Goal: Task Accomplishment & Management: Manage account settings

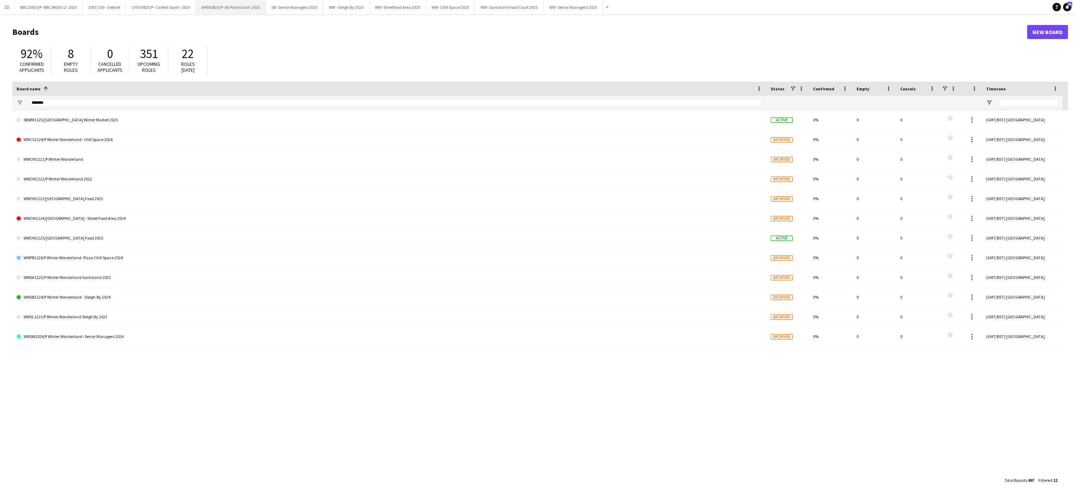
click at [227, 7] on button "APEA0825/P- All Points East- 2025 Close" at bounding box center [231, 7] width 70 height 14
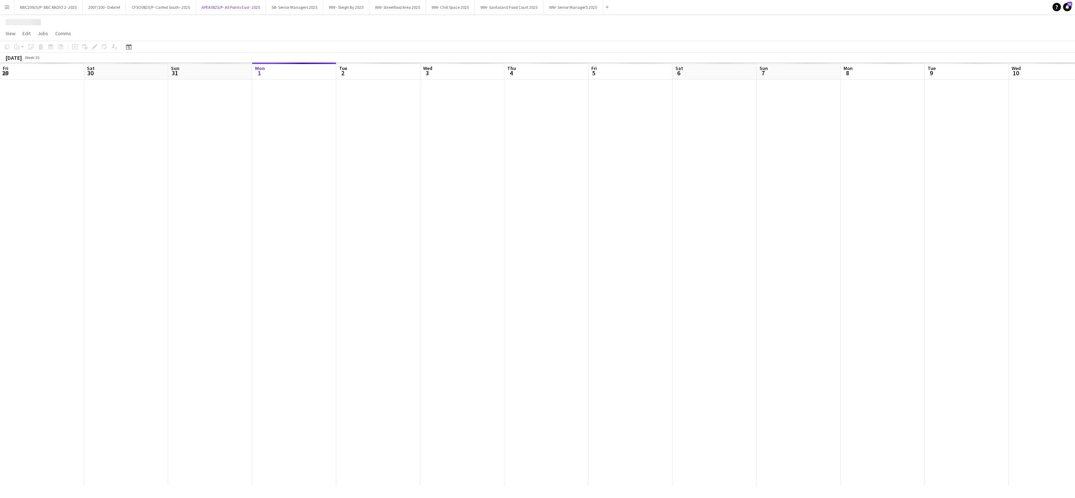
scroll to position [0, 168]
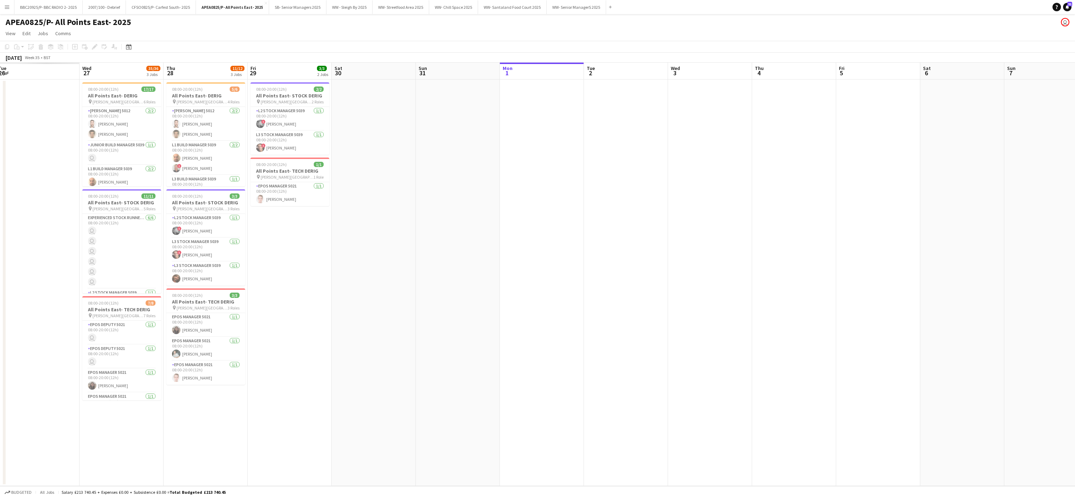
drag, startPoint x: 502, startPoint y: 236, endPoint x: 919, endPoint y: 217, distance: 417.3
click at [919, 217] on app-calendar-viewport "Mon 25 Tue 26 Wed 27 35/36 3 Jobs Thu 28 11/12 3 Jobs Fri 29 3/3 2 Jobs Sat 30 …" at bounding box center [537, 275] width 1075 height 424
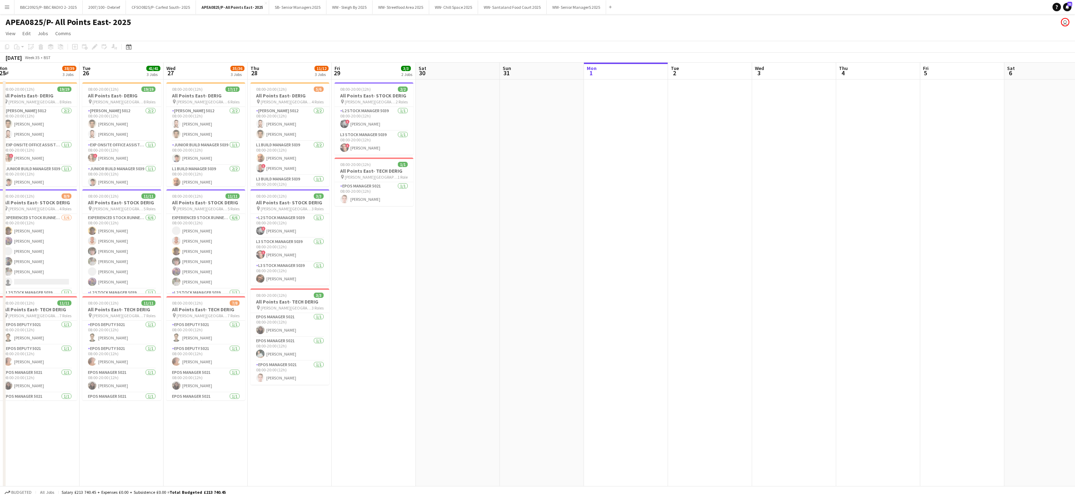
scroll to position [0, 172]
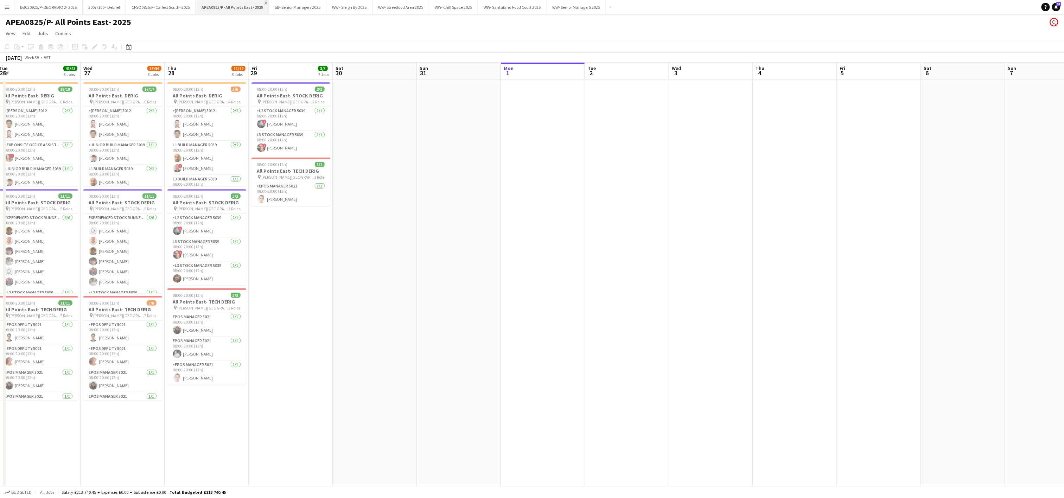
click at [265, 2] on app-icon "Close" at bounding box center [266, 3] width 3 height 3
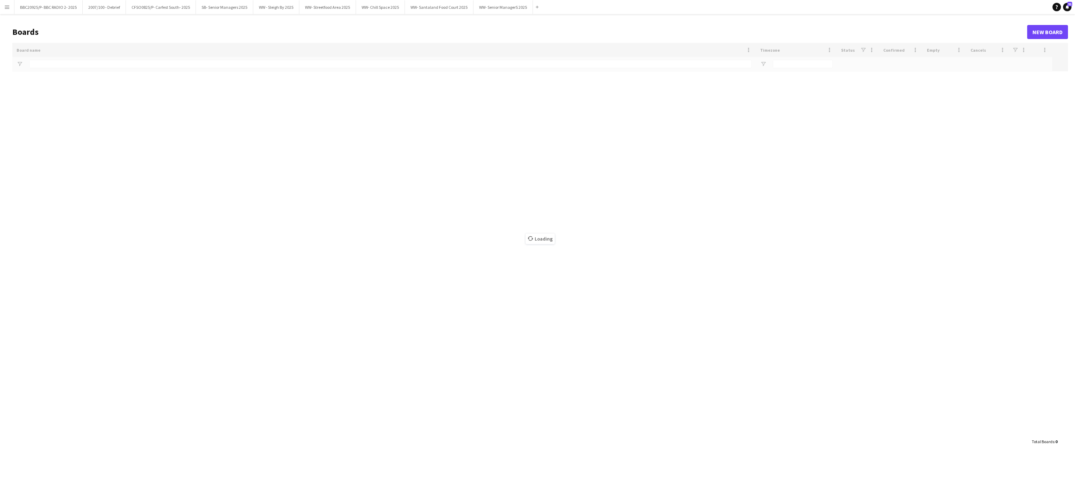
type input "******"
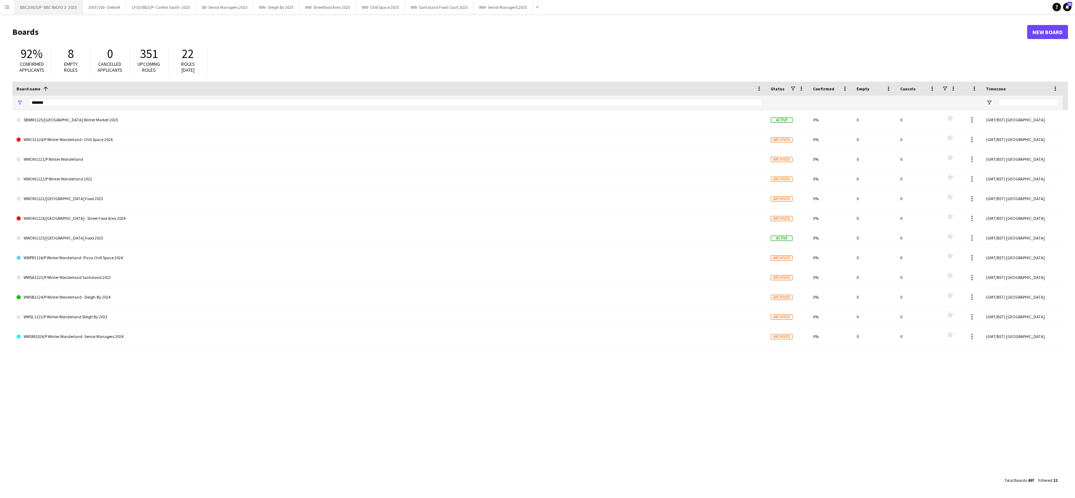
click at [48, 9] on button "BBC20925/P- BBC RADIO 2- 2025 Close" at bounding box center [48, 7] width 68 height 14
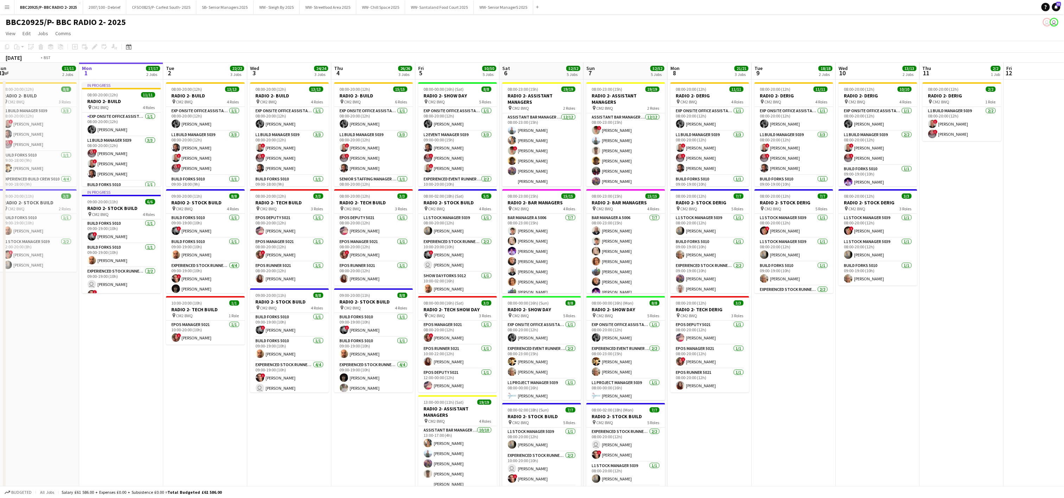
drag, startPoint x: 276, startPoint y: 446, endPoint x: 498, endPoint y: 367, distance: 236.2
click at [498, 367] on app-calendar-viewport "Sun 31 11/11 2 Jobs Mon 1 17/17 2 Jobs Tue 2 22/22 3 Jobs Wed 3 24/24 3 Jobs Th…" at bounding box center [532, 345] width 1064 height 565
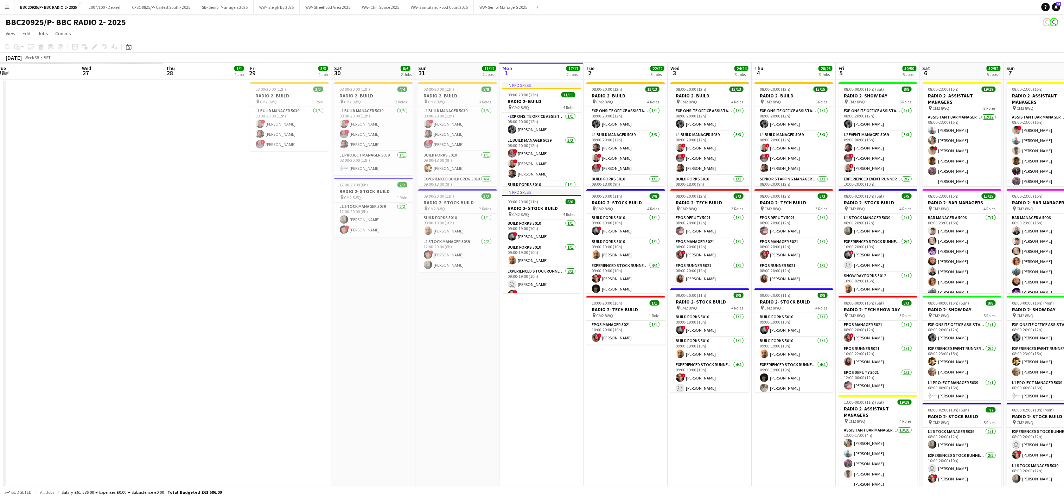
scroll to position [0, 198]
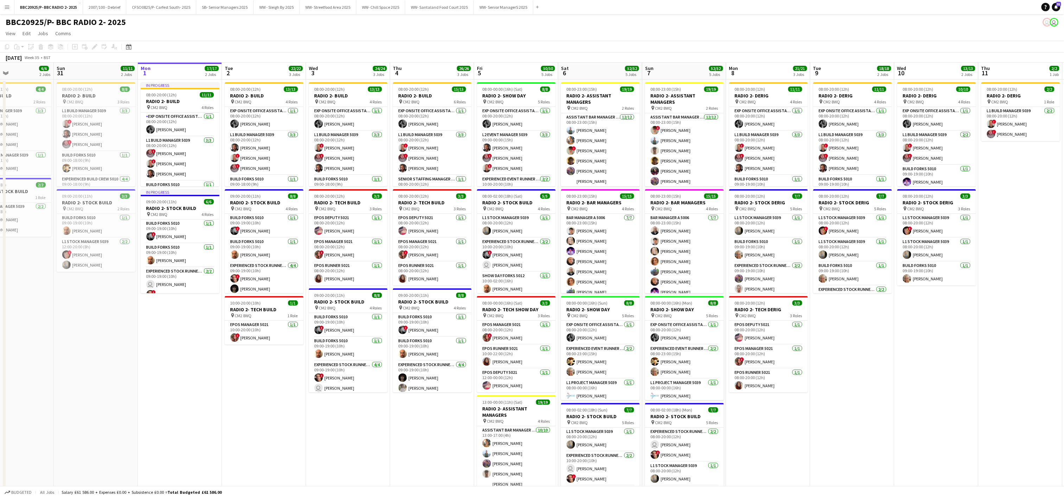
drag, startPoint x: 831, startPoint y: 397, endPoint x: 839, endPoint y: 333, distance: 64.1
click at [839, 333] on app-calendar-viewport "Thu 28 1/1 1 Job Fri 29 3/3 1 Job Sat 30 6/6 2 Jobs Sun 31 11/11 2 Jobs Mon 1 1…" at bounding box center [532, 345] width 1064 height 565
click at [191, 400] on app-date-cell "In progress 08:00-20:00 (12h) 11/11 RADIO 2- BUILD pin CM2 8WQ 4 Roles Exp Onsi…" at bounding box center [178, 354] width 84 height 548
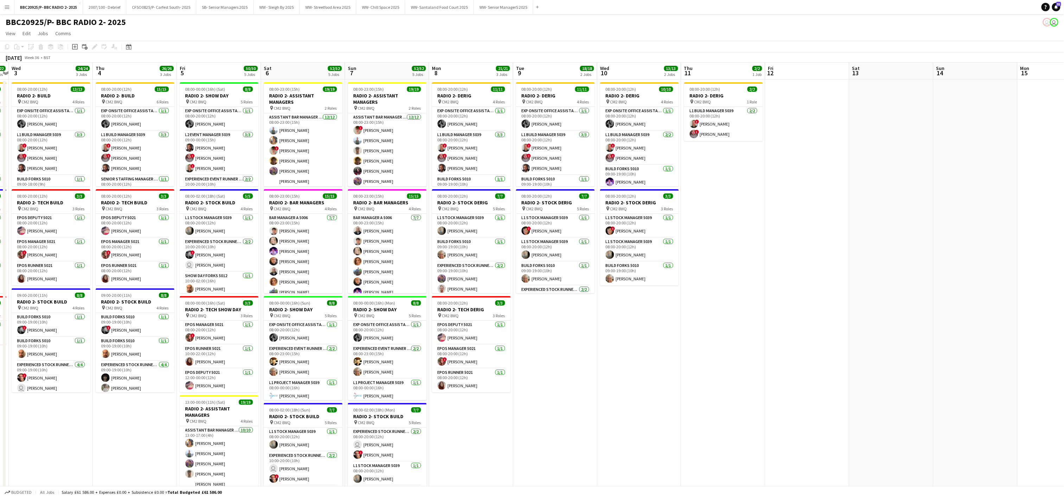
scroll to position [0, 245]
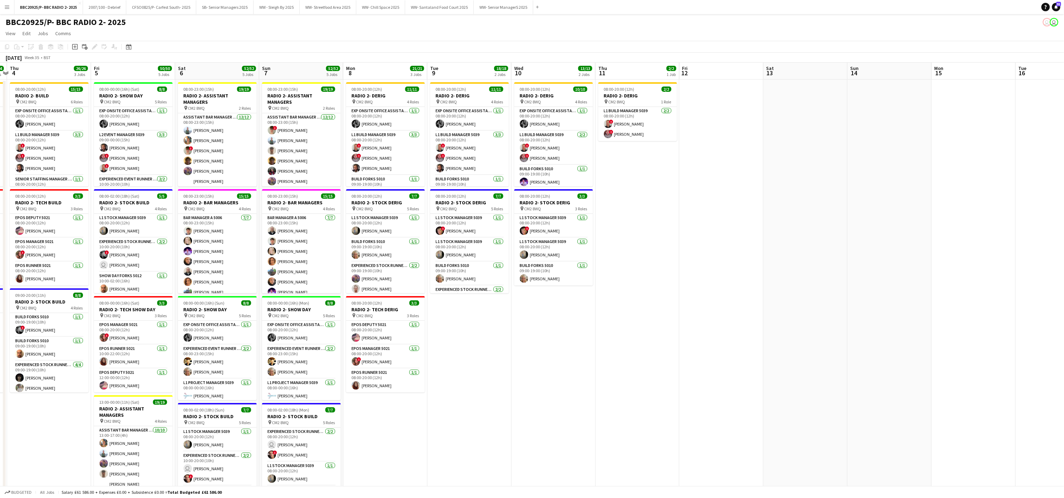
drag, startPoint x: 924, startPoint y: 362, endPoint x: 542, endPoint y: 369, distance: 381.8
click at [542, 369] on app-calendar-viewport "Mon 1 17/17 2 Jobs Tue 2 22/22 3 Jobs Wed 3 24/24 3 Jobs Thu 4 26/26 3 Jobs Fri…" at bounding box center [532, 345] width 1064 height 565
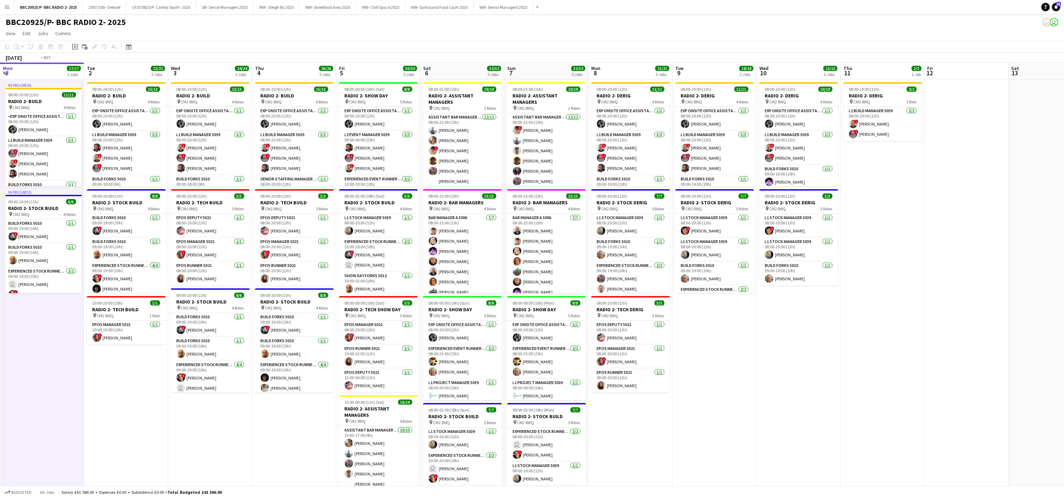
scroll to position [0, 218]
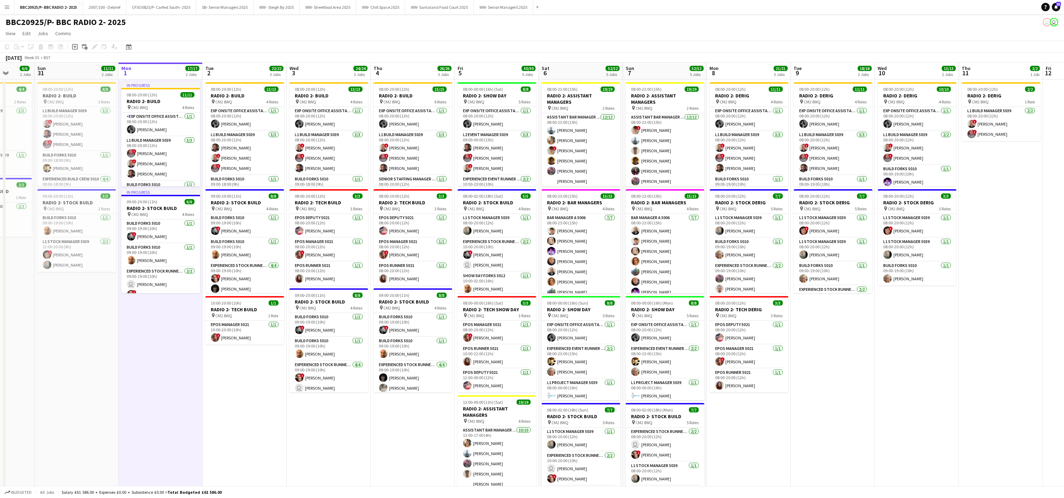
drag, startPoint x: 640, startPoint y: 335, endPoint x: 870, endPoint y: 362, distance: 231.3
click at [870, 362] on app-calendar-viewport "Thu 28 1/1 1 Job Fri 29 3/3 1 Job Sat 30 6/6 2 Jobs Sun 31 11/11 2 Jobs Mon 1 1…" at bounding box center [532, 345] width 1064 height 565
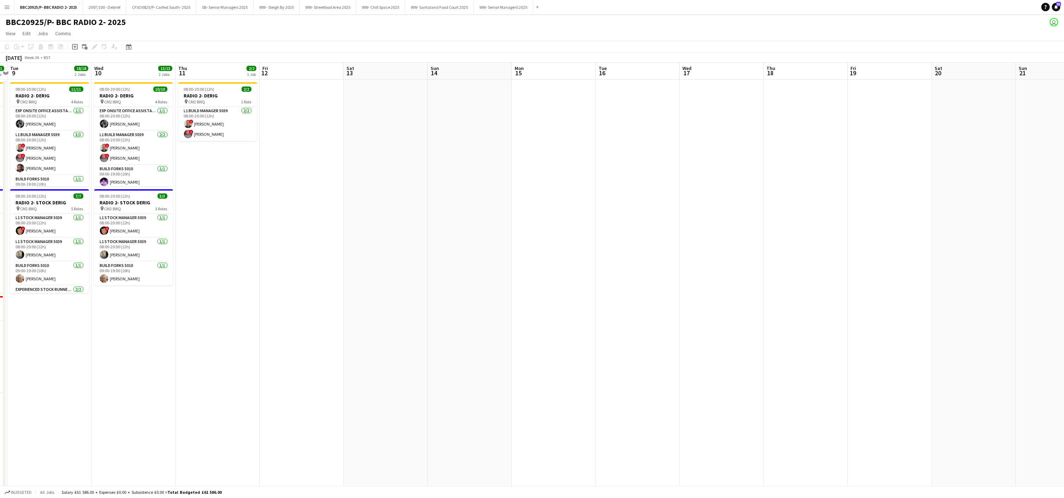
scroll to position [0, 276]
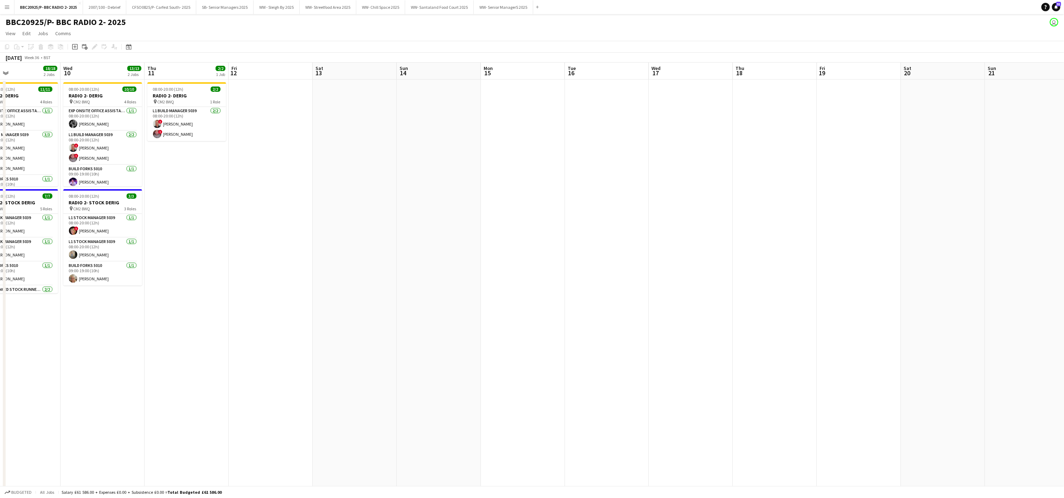
drag, startPoint x: 994, startPoint y: 380, endPoint x: 95, endPoint y: 317, distance: 901.0
click at [95, 317] on app-calendar-viewport "Sat 6 52/52 5 Jobs Sun 7 52/52 5 Jobs Mon 8 21/21 3 Jobs Tue 9 18/18 2 Jobs Wed…" at bounding box center [532, 345] width 1064 height 565
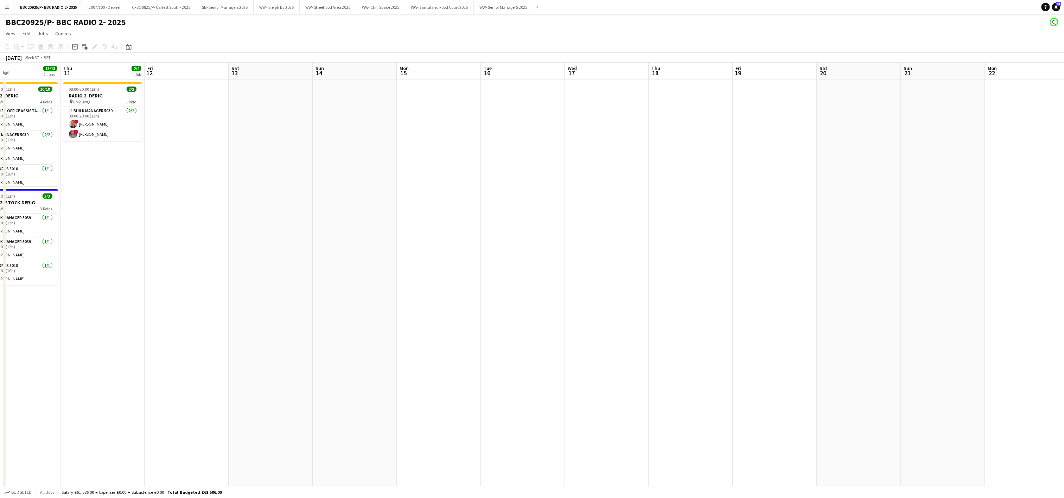
click at [426, 102] on app-date-cell at bounding box center [439, 354] width 84 height 548
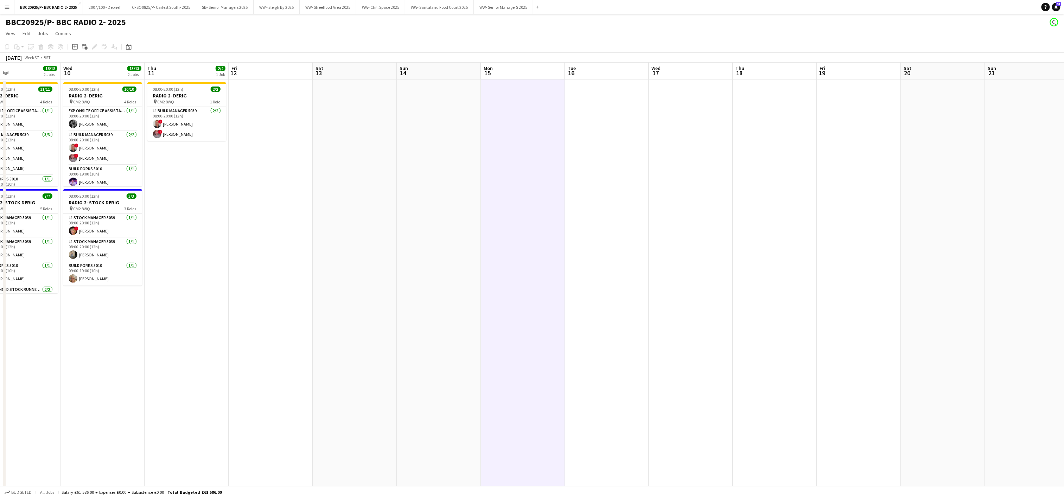
drag, startPoint x: 296, startPoint y: 326, endPoint x: 849, endPoint y: 291, distance: 554.1
click at [849, 291] on app-calendar-viewport "Sat 6 52/52 5 Jobs Sun 7 52/52 5 Jobs Mon 8 21/21 3 Jobs Tue 9 18/18 2 Jobs Wed…" at bounding box center [532, 345] width 1064 height 565
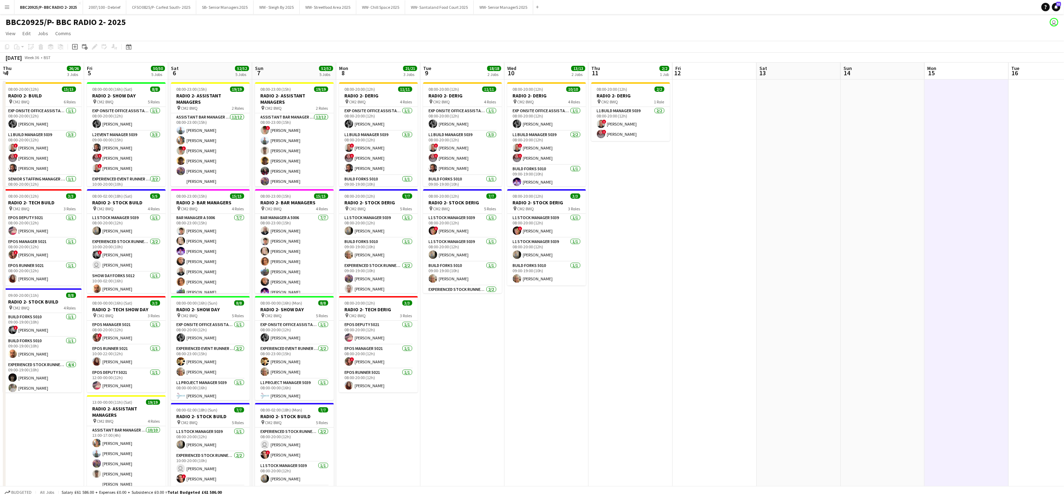
scroll to position [0, 168]
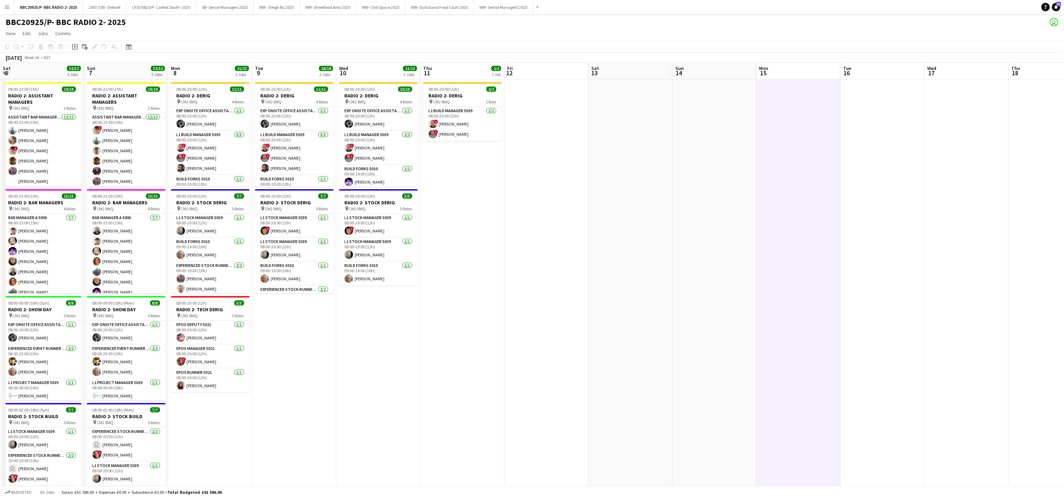
click at [371, 403] on app-date-cell "08:00-20:00 (12h) 10/10 RADIO 2- DERIG pin CM2 8WQ 4 Roles Exp Onsite Office As…" at bounding box center [378, 354] width 84 height 548
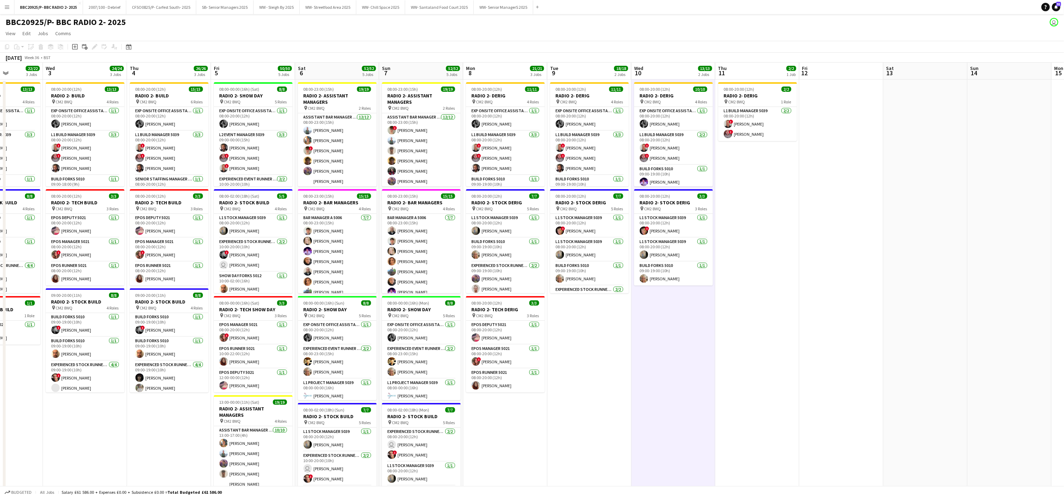
scroll to position [0, 203]
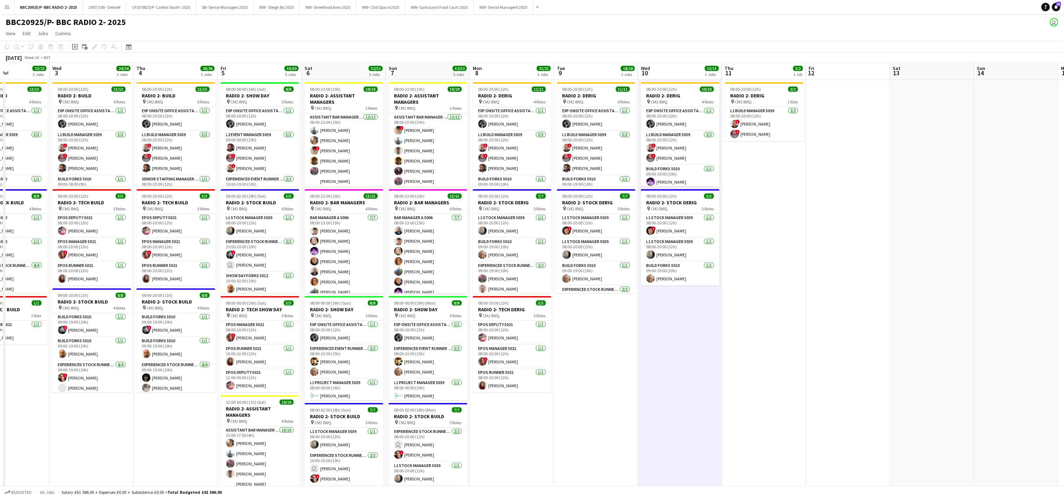
drag, startPoint x: 361, startPoint y: 354, endPoint x: 662, endPoint y: 348, distance: 301.9
click at [662, 348] on app-calendar-viewport "Sun 31 11/11 2 Jobs Mon 1 17/17 2 Jobs Tue 2 22/22 3 Jobs Wed 3 24/24 3 Jobs Th…" at bounding box center [532, 345] width 1064 height 565
click at [139, 434] on app-date-cell "08:00-20:00 (12h) 15/15 RADIO 2- BUILD pin CM2 8WQ 6 Roles Exp Onsite Office As…" at bounding box center [176, 354] width 84 height 548
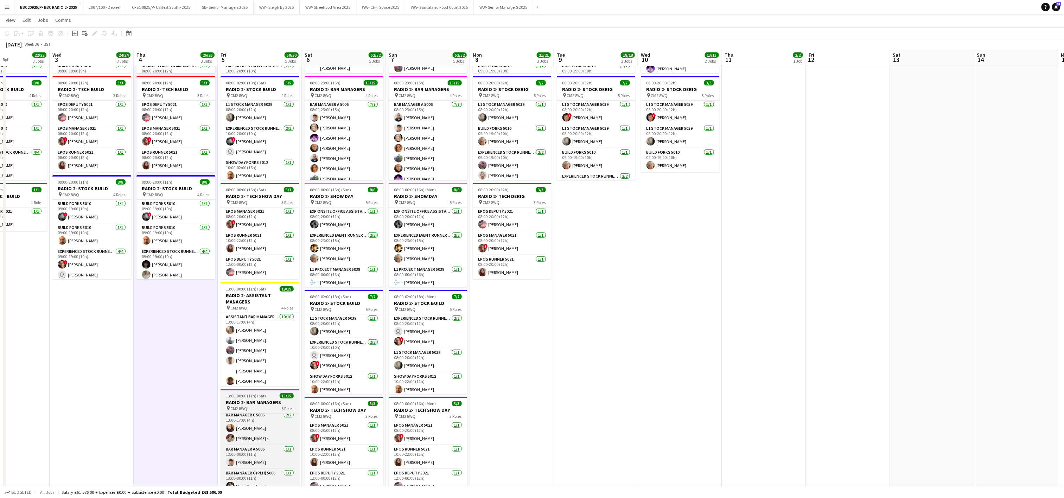
scroll to position [159, 0]
click at [189, 459] on app-date-cell "08:00-20:00 (12h) 15/15 RADIO 2- BUILD pin CM2 8WQ 6 Roles Exp Onsite Office As…" at bounding box center [176, 240] width 84 height 548
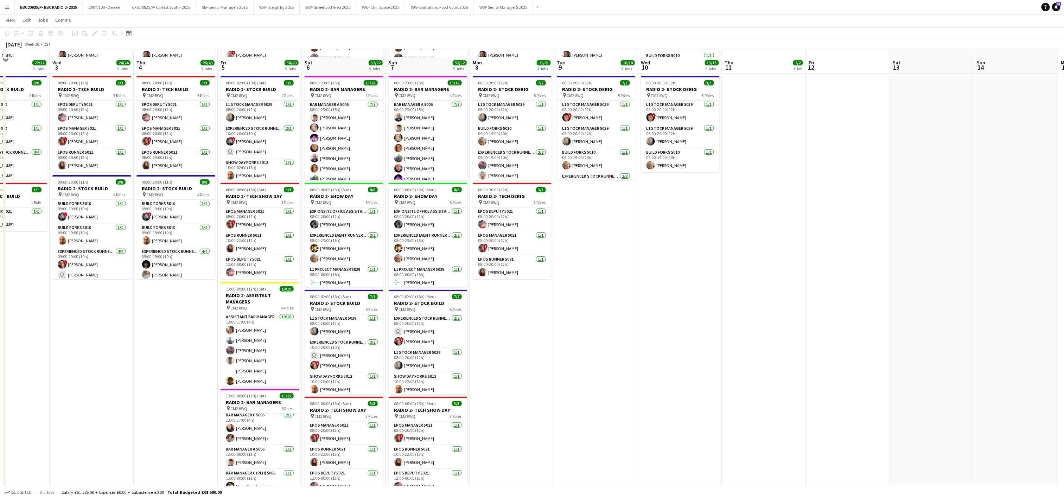
scroll to position [141, 0]
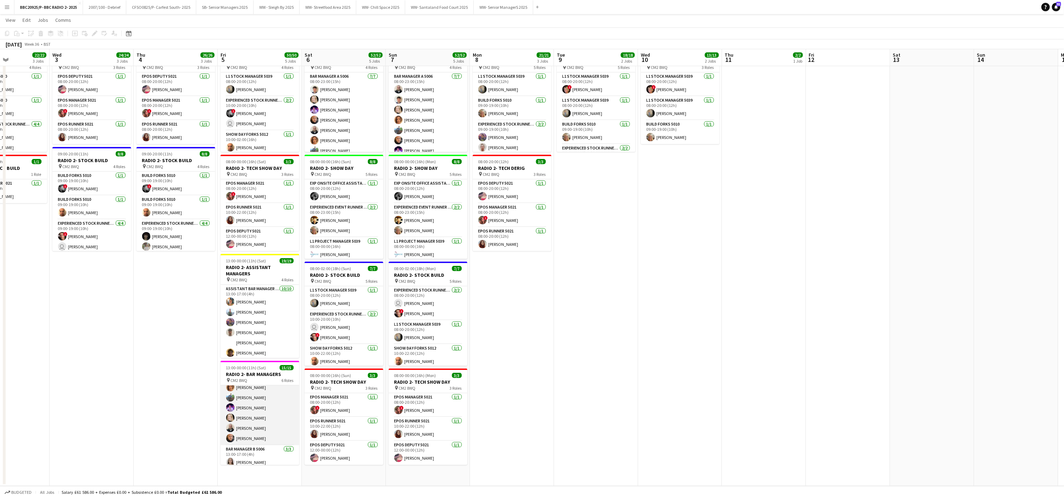
click at [232, 435] on app-card-role "Bar Manager A 5006 [DATE] 13:00-17:00 (4h) [PERSON_NAME] [PERSON_NAME] [PERSON_…" at bounding box center [260, 407] width 79 height 75
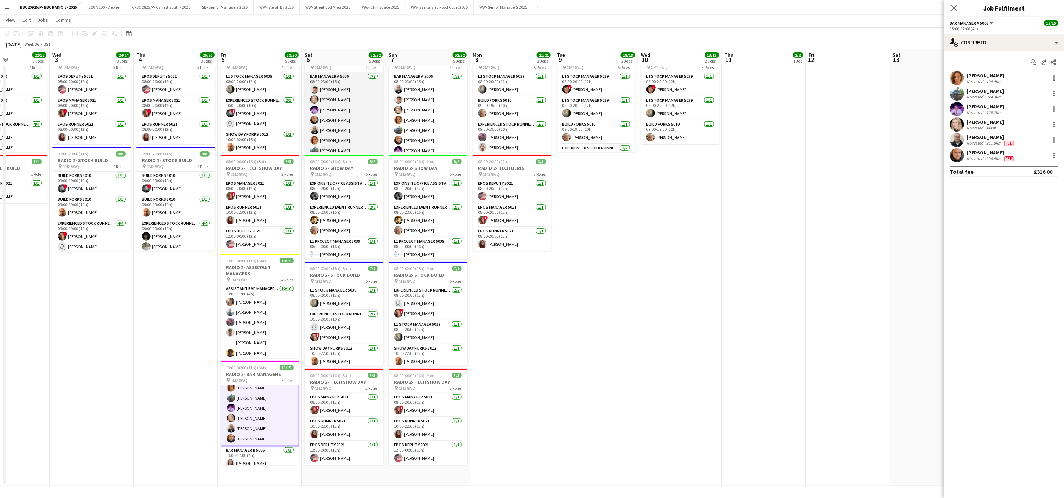
click at [347, 114] on app-card-role "Bar Manager A 5006 [DATE] 08:00-23:00 (15h) [PERSON_NAME] [PERSON_NAME] [PERSON…" at bounding box center [344, 114] width 79 height 85
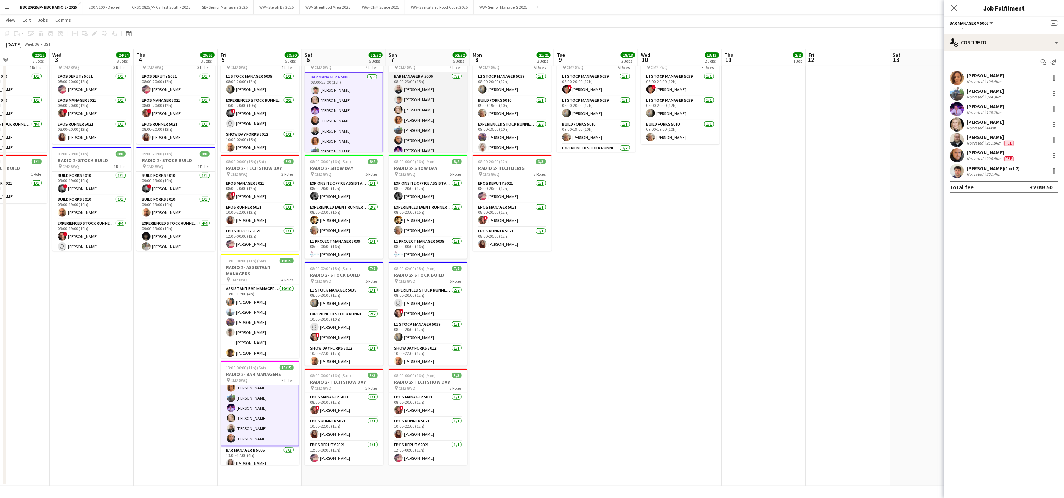
click at [419, 115] on app-card-role "Bar Manager A 5006 [DATE] 08:00-23:00 (15h) [PERSON_NAME] [PERSON_NAME] [PERSON…" at bounding box center [428, 114] width 79 height 85
click at [1054, 156] on div at bounding box center [1054, 155] width 1 height 1
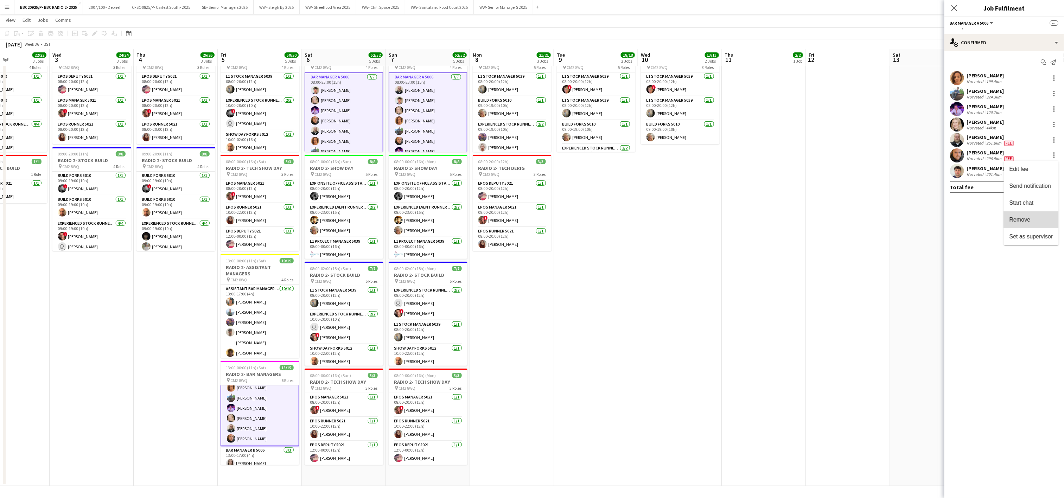
click at [1028, 218] on span "Remove" at bounding box center [1020, 220] width 21 height 6
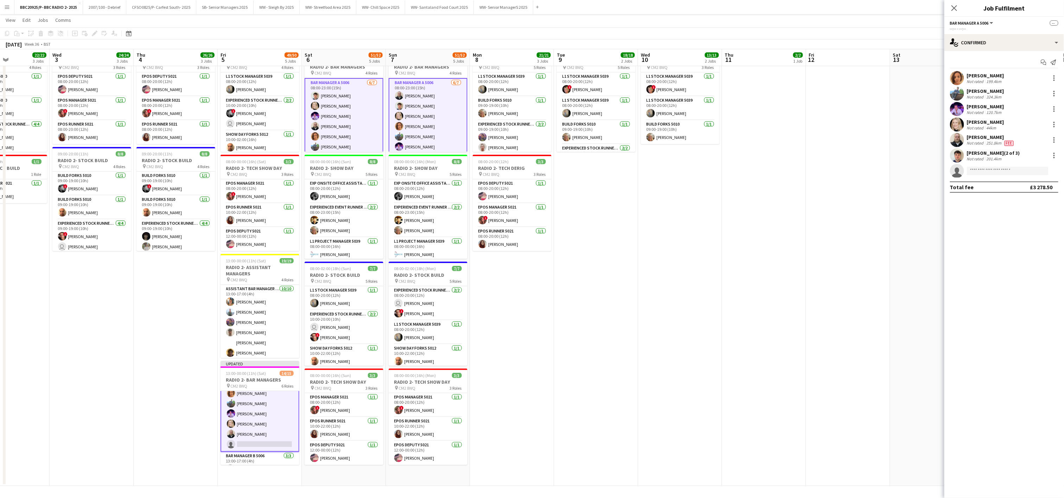
click at [500, 322] on app-date-cell "08:00-20:00 (12h) 11/11 RADIO 2- DERIG pin CM2 8WQ 4 Roles Exp Onsite Office As…" at bounding box center [512, 212] width 84 height 548
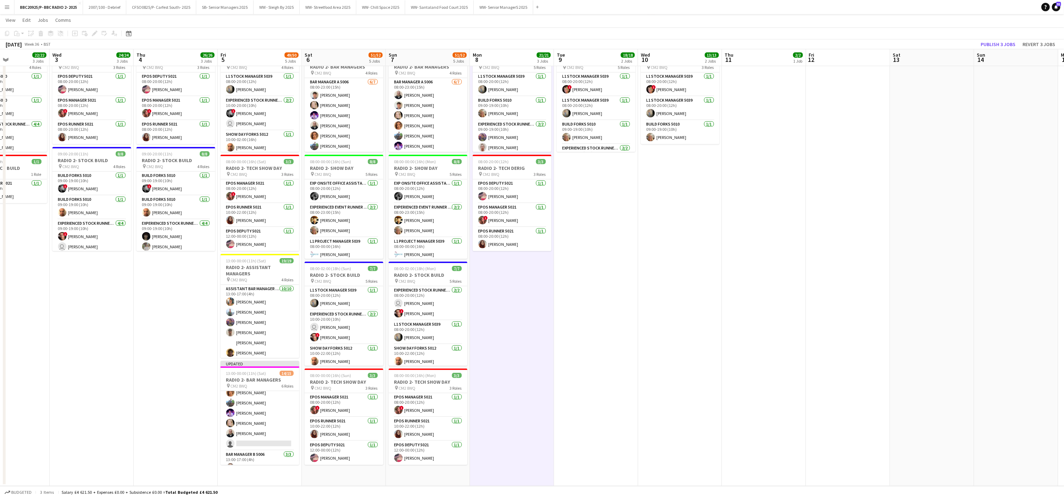
scroll to position [15, 0]
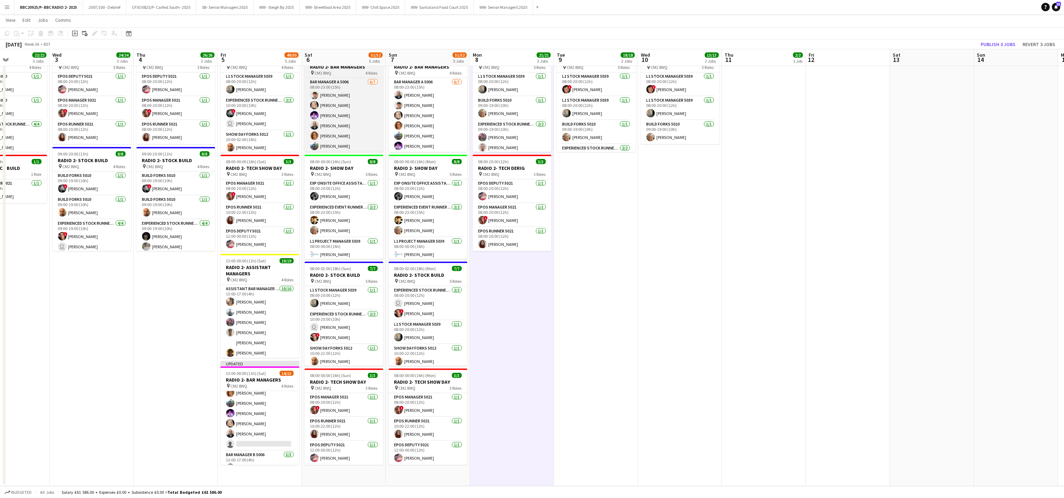
click at [343, 74] on div "pin CM2 8WQ 4 Roles" at bounding box center [344, 73] width 79 height 6
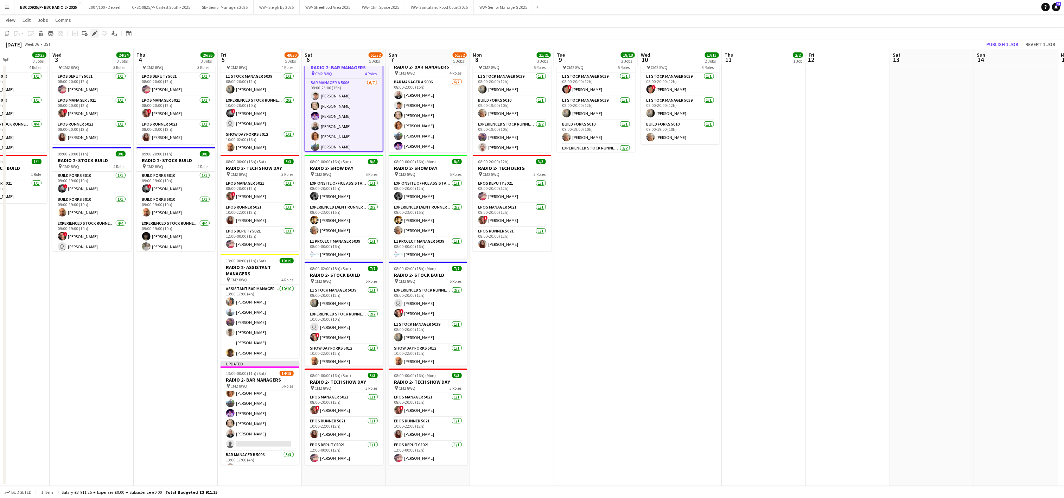
click at [94, 31] on icon "Edit" at bounding box center [95, 34] width 6 height 6
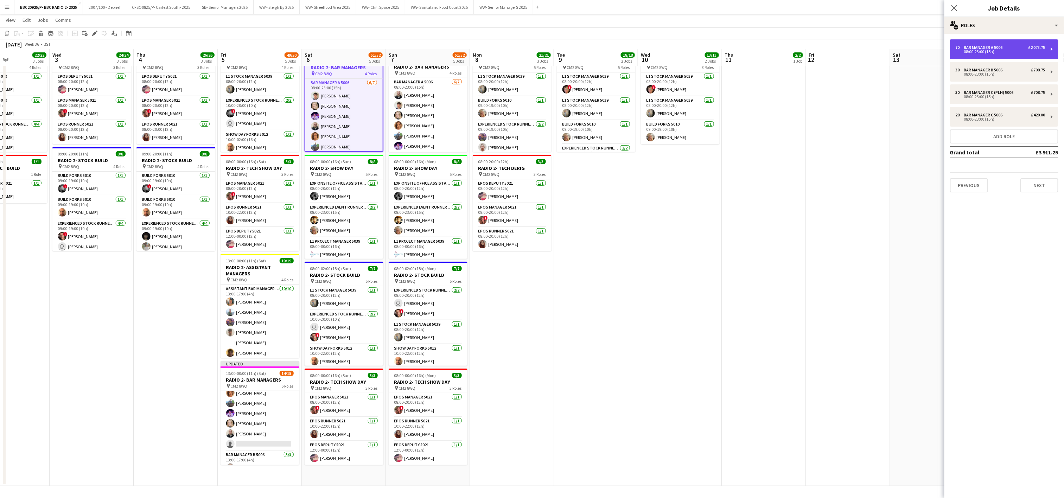
click at [970, 51] on div "08:00-23:00 (15h)" at bounding box center [1001, 52] width 90 height 4
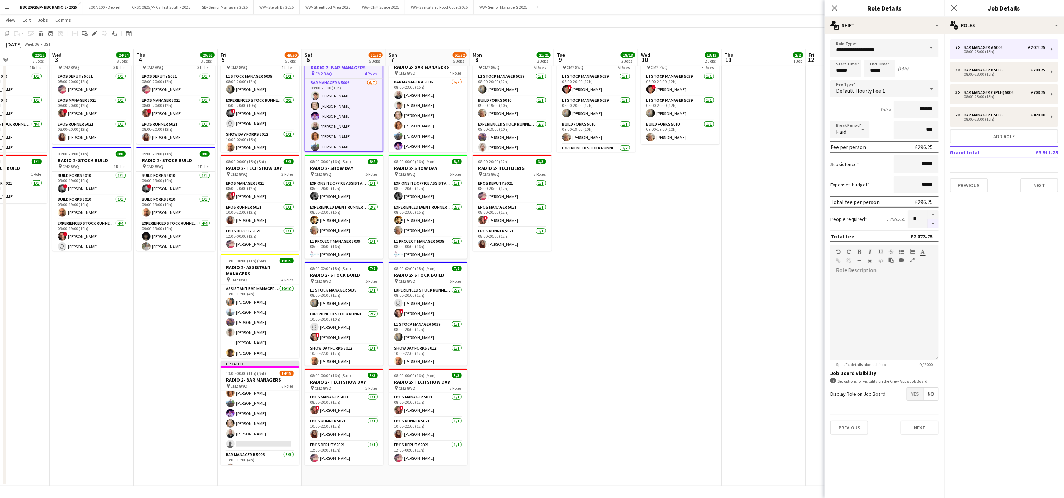
click at [936, 223] on button "button" at bounding box center [933, 224] width 11 height 9
type input "*"
click at [437, 71] on div "pin CM2 8WQ 4 Roles" at bounding box center [428, 73] width 79 height 6
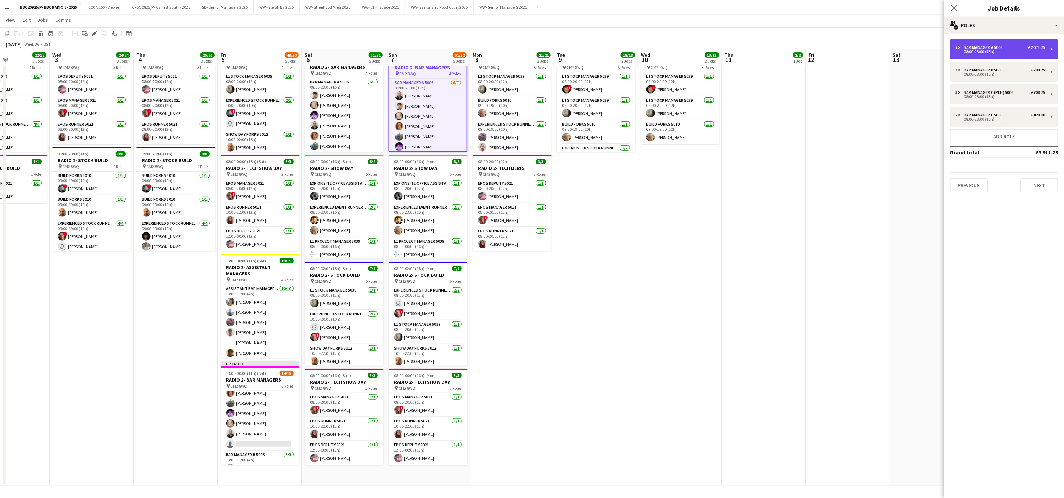
click at [996, 42] on div "7 x Bar Manager A 5006 £2 073.75 08:00-23:00 (15h)" at bounding box center [1004, 49] width 108 height 20
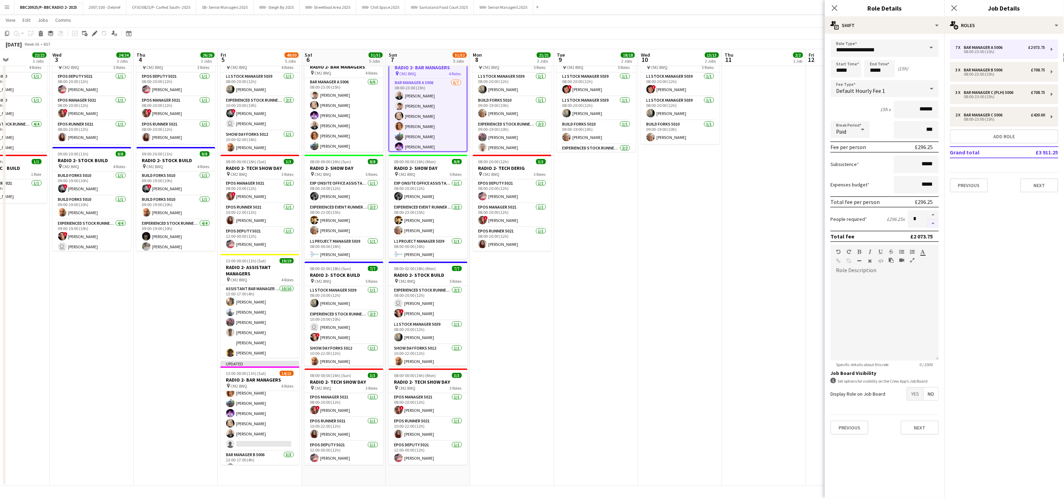
click at [933, 224] on button "button" at bounding box center [933, 224] width 11 height 9
type input "*"
click at [260, 381] on h3 "RADIO 2- BAR MANAGERS" at bounding box center [260, 380] width 79 height 6
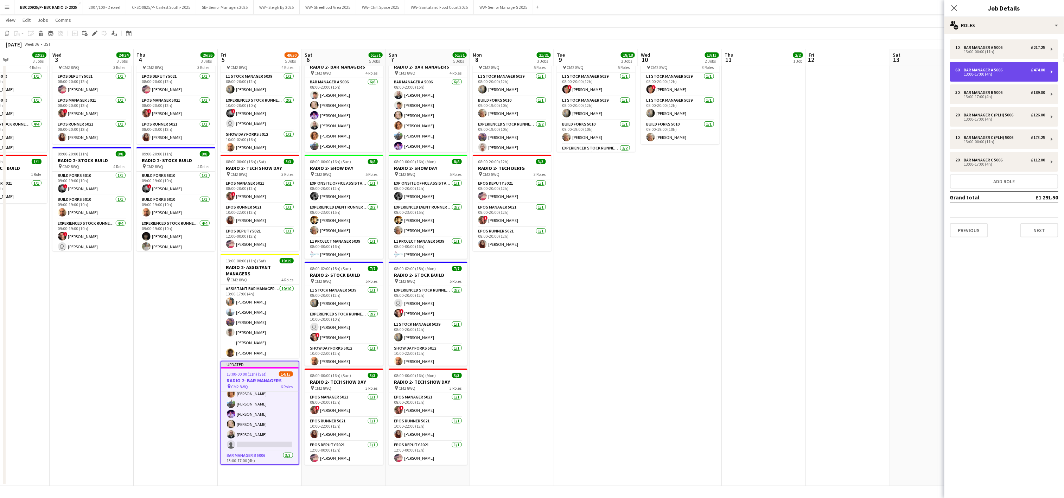
click at [974, 67] on div "6 x Bar Manager A 5006 £474.00 13:00-17:00 (4h)" at bounding box center [1004, 72] width 108 height 20
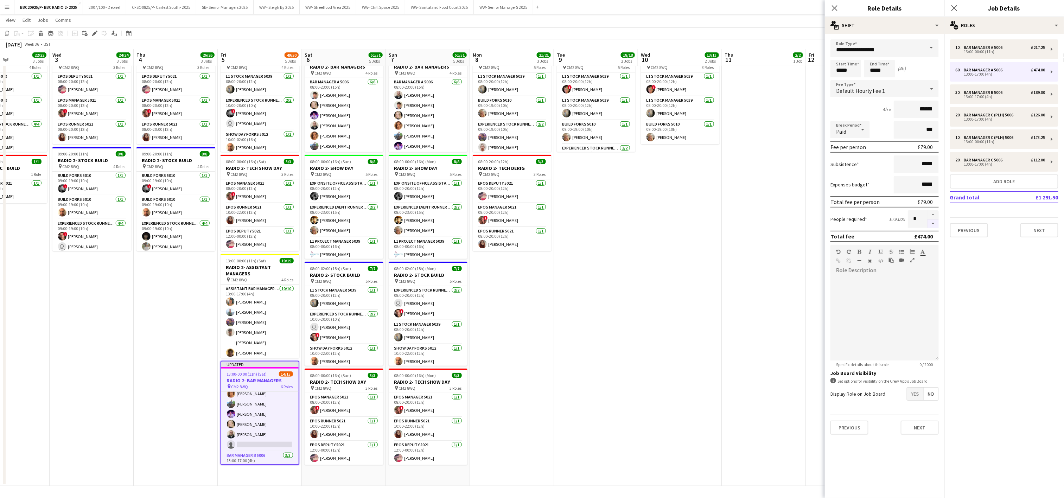
click at [934, 224] on button "button" at bounding box center [933, 224] width 11 height 9
type input "*"
click at [698, 294] on app-date-cell "08:00-20:00 (12h) 10/10 RADIO 2- DERIG pin CM2 8WQ 4 Roles Exp Onsite Office As…" at bounding box center [680, 212] width 84 height 548
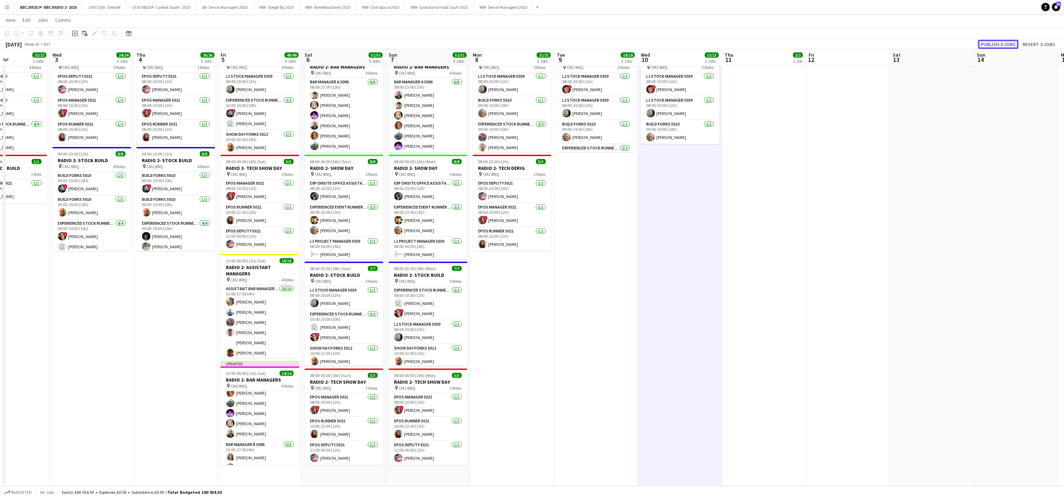
click at [1003, 46] on button "Publish 3 jobs" at bounding box center [998, 44] width 40 height 9
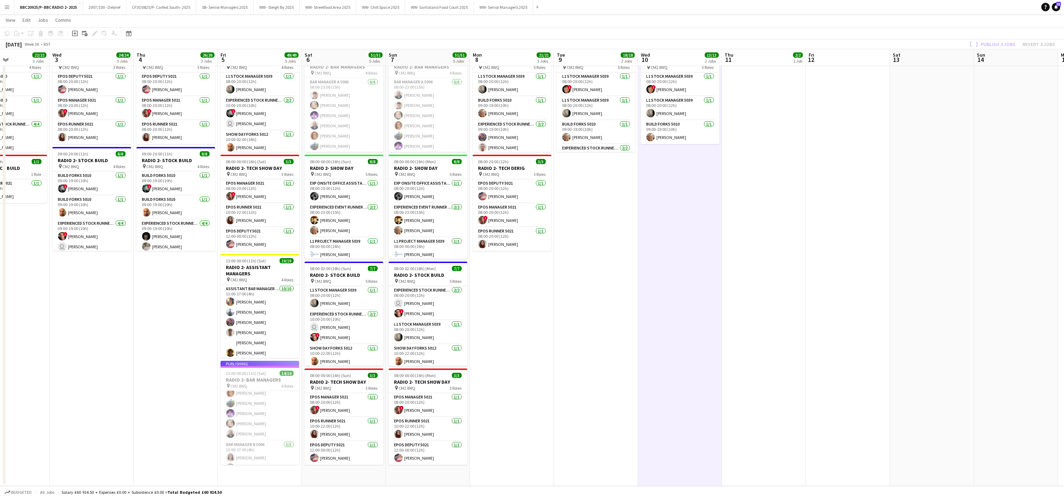
click at [668, 305] on app-date-cell "08:00-20:00 (12h) 10/10 RADIO 2- DERIG pin CM2 8WQ 4 Roles Exp Onsite Office As…" at bounding box center [680, 212] width 84 height 548
